Goal: Navigation & Orientation: Go to known website

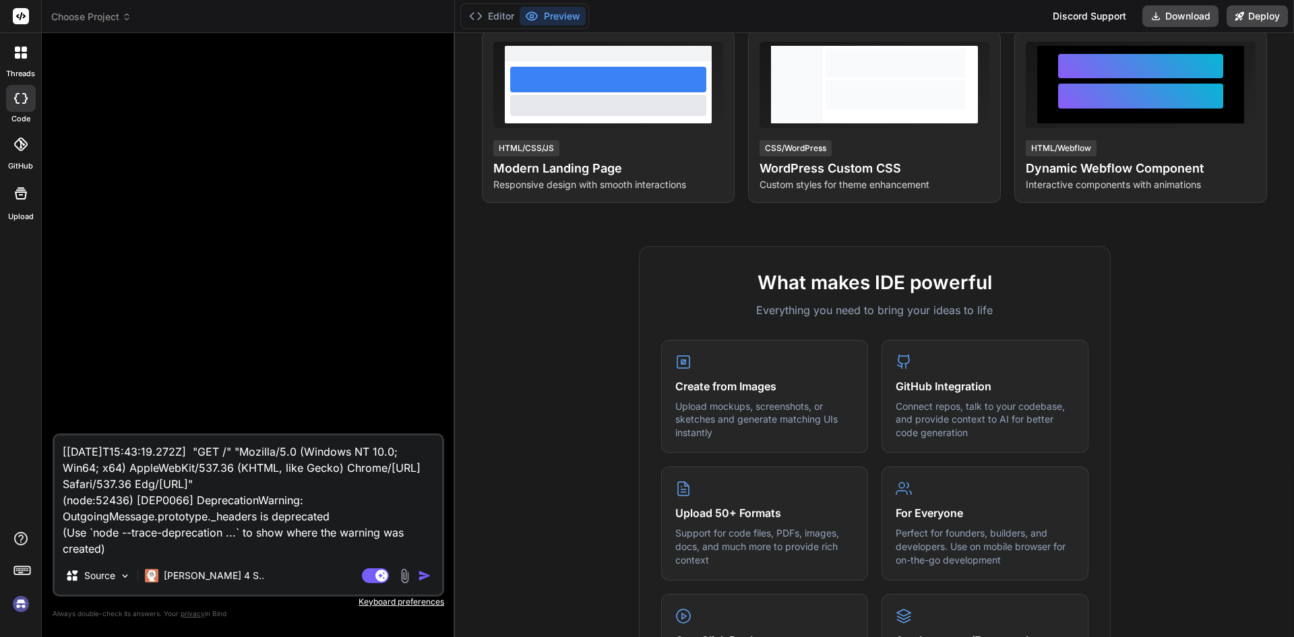
scroll to position [337, 0]
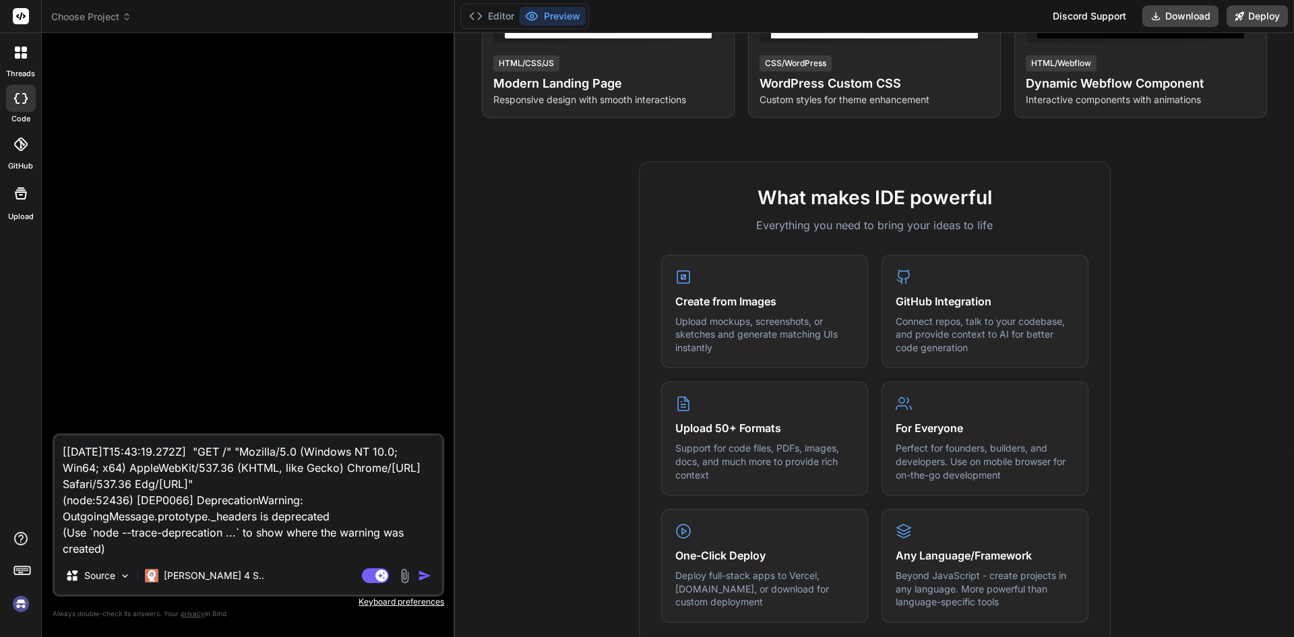
click at [24, 597] on img at bounding box center [20, 604] width 23 height 23
type textarea "x"
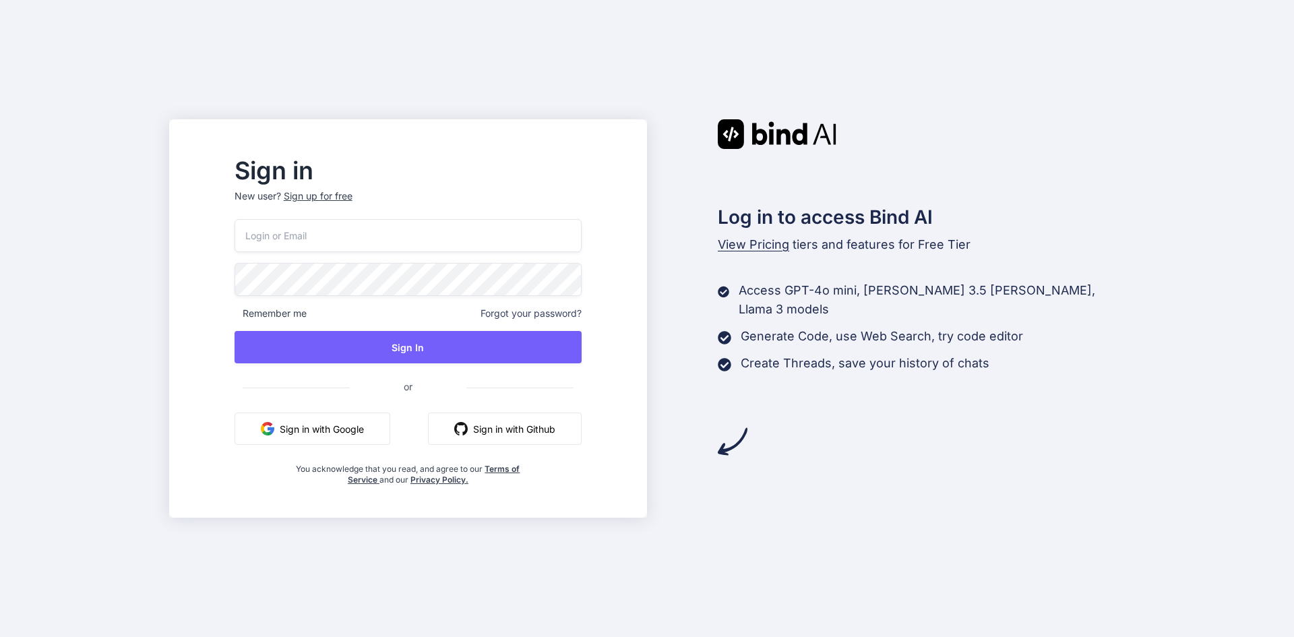
click at [384, 239] on input "email" at bounding box center [408, 235] width 347 height 33
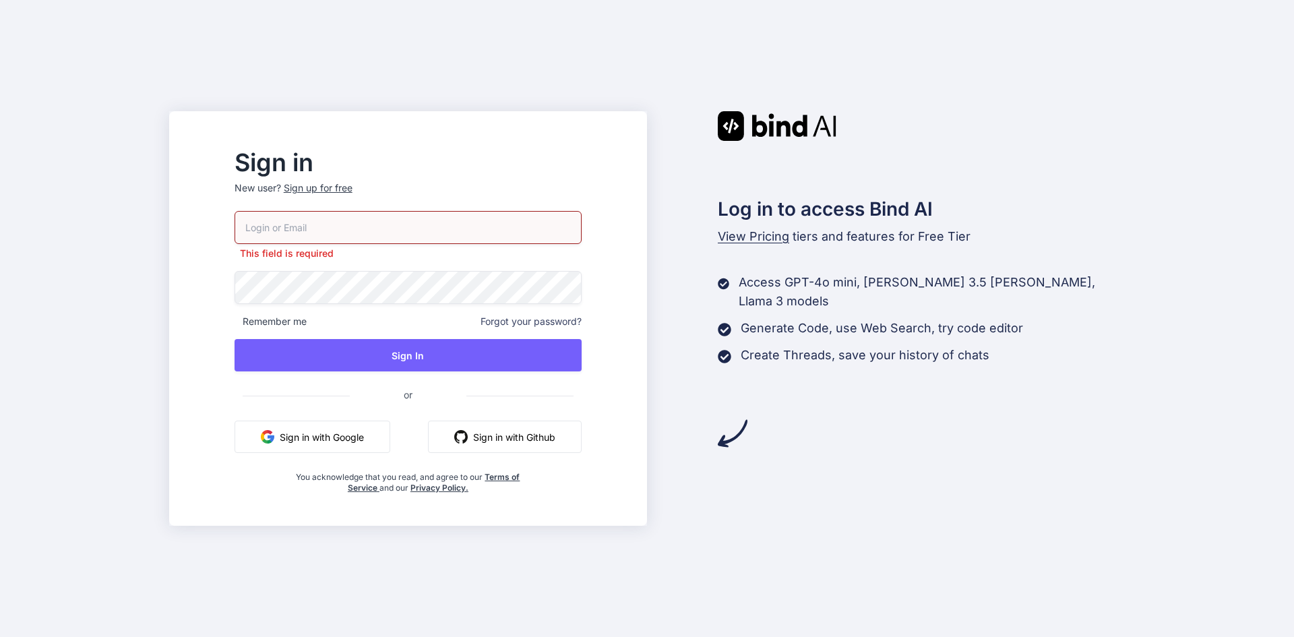
click at [402, 216] on input "email" at bounding box center [408, 227] width 347 height 33
click at [397, 229] on input "email" at bounding box center [408, 227] width 347 height 33
click at [324, 425] on button "Sign in with Google" at bounding box center [313, 437] width 156 height 32
